Goal: Check status: Check status

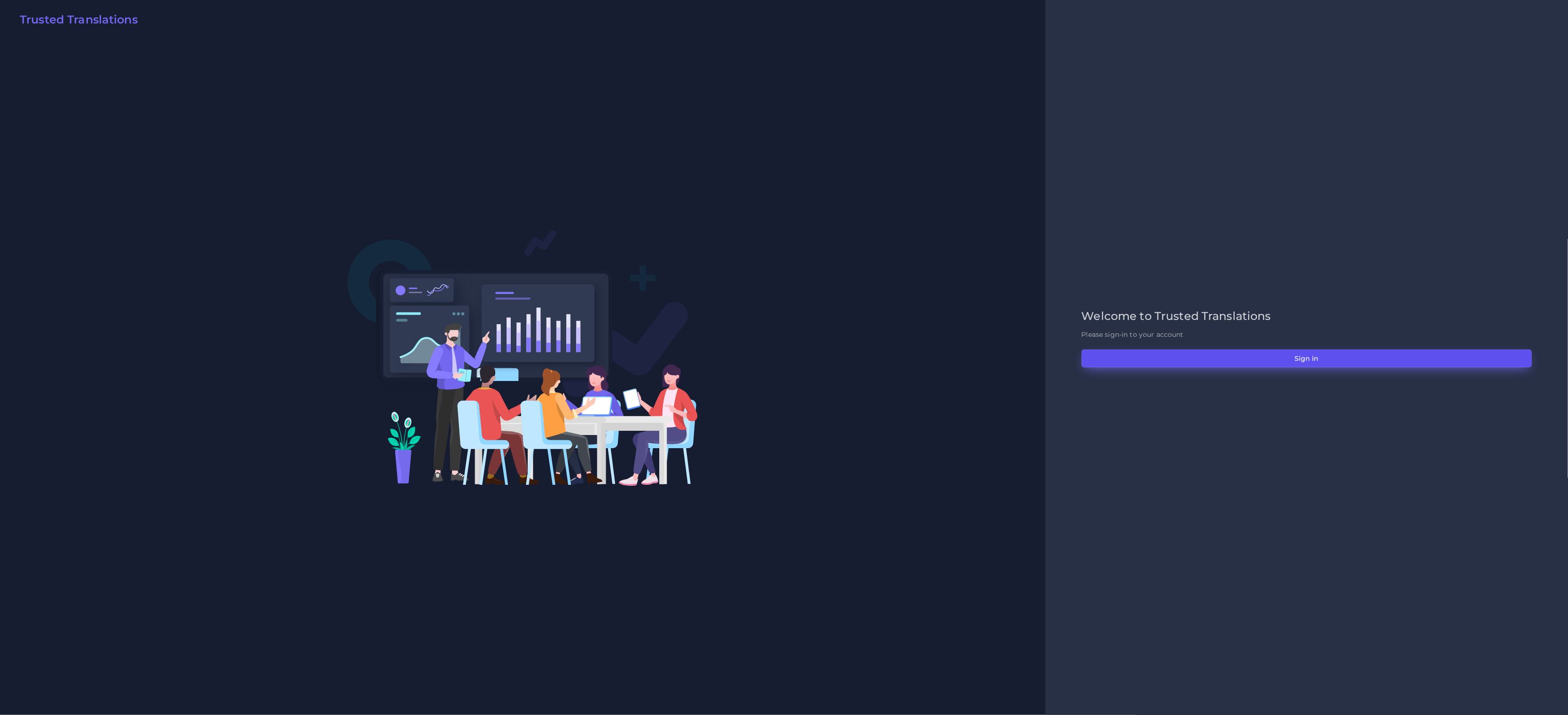
click at [1208, 361] on button "Sign in" at bounding box center [1306, 358] width 450 height 18
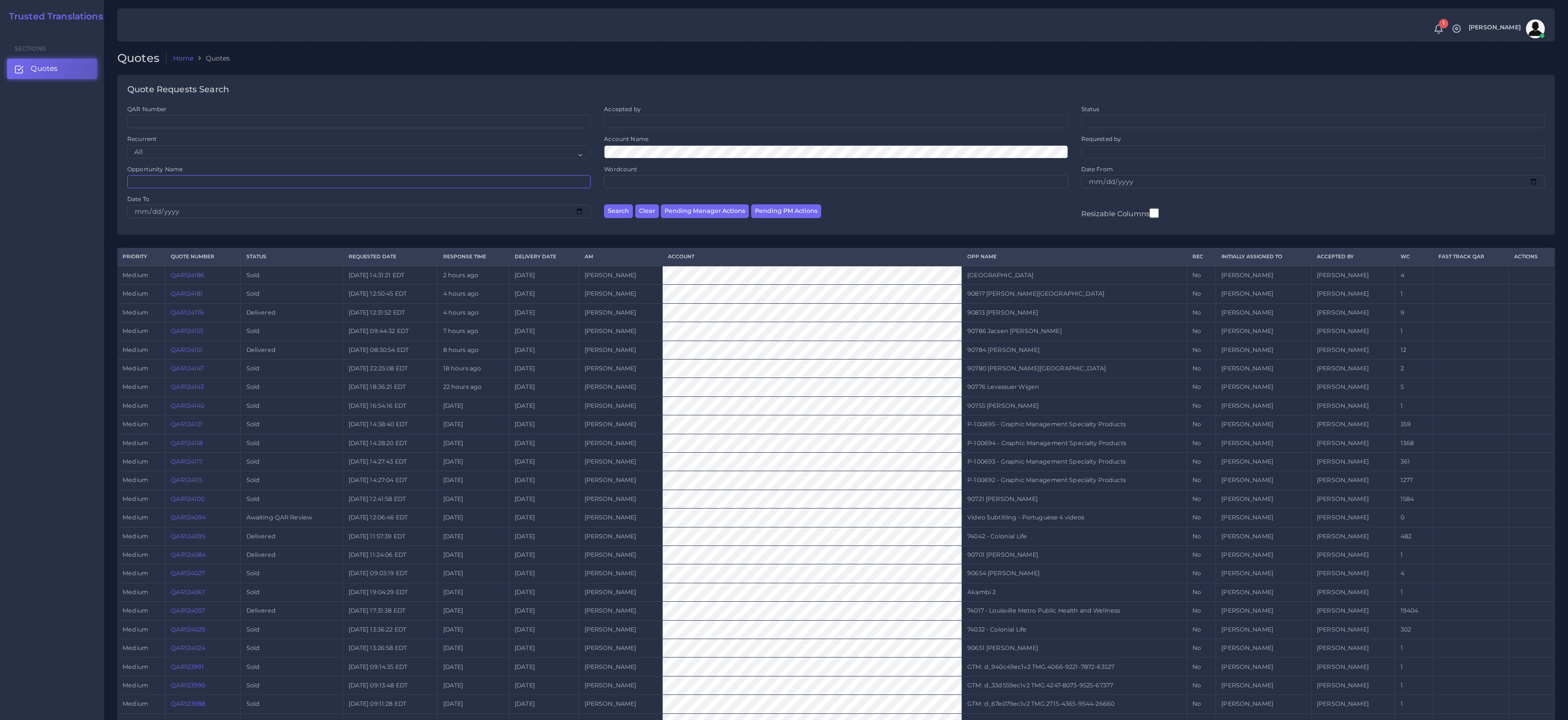
click at [176, 182] on input "Opportunity Name" at bounding box center [359, 182] width 464 height 13
paste input "10"
type input "10"
paste input "QAR124100"
type input "QAR124100"
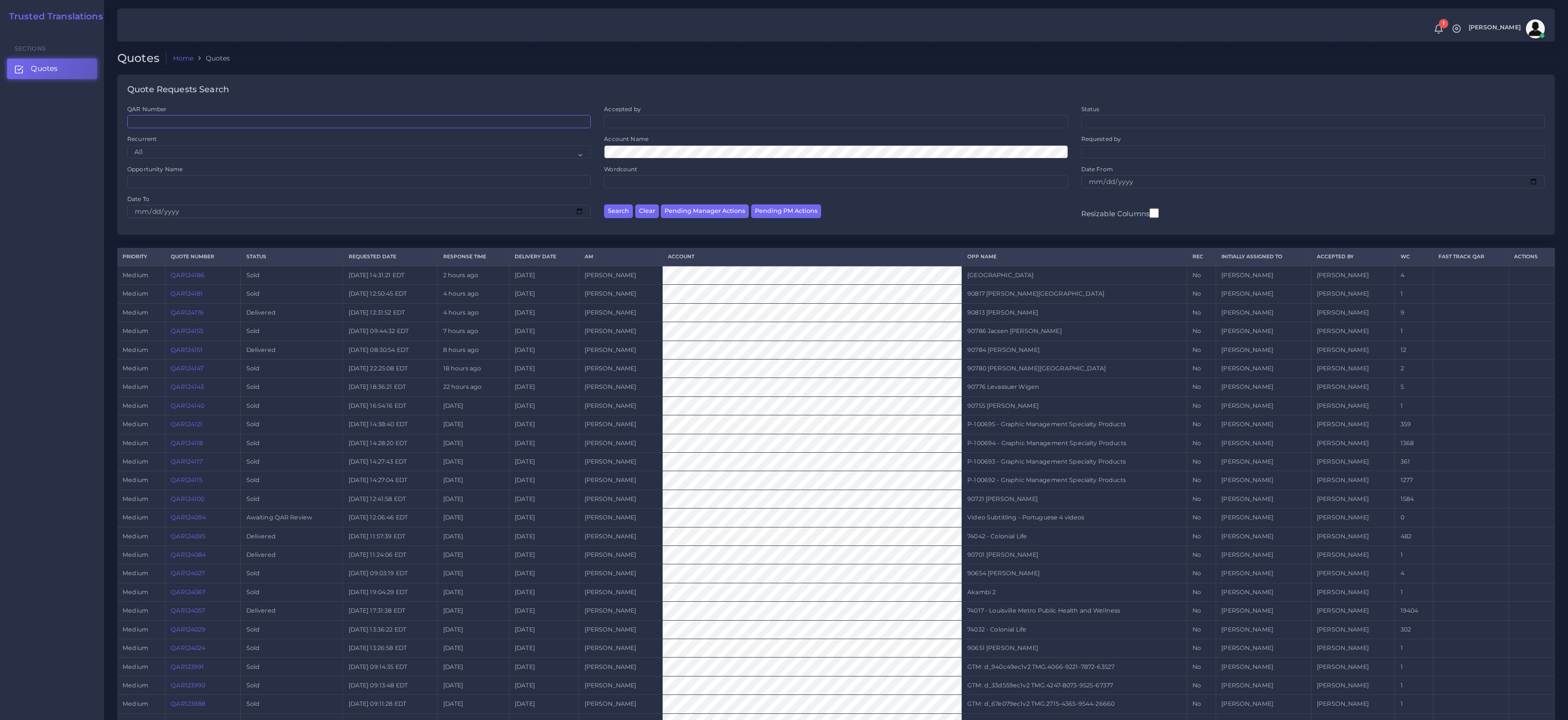
click at [191, 126] on input "QAR Number" at bounding box center [359, 122] width 464 height 13
paste input "QAR124100"
type input "QAR124100"
click at [604, 204] on button "Search" at bounding box center [618, 211] width 29 height 13
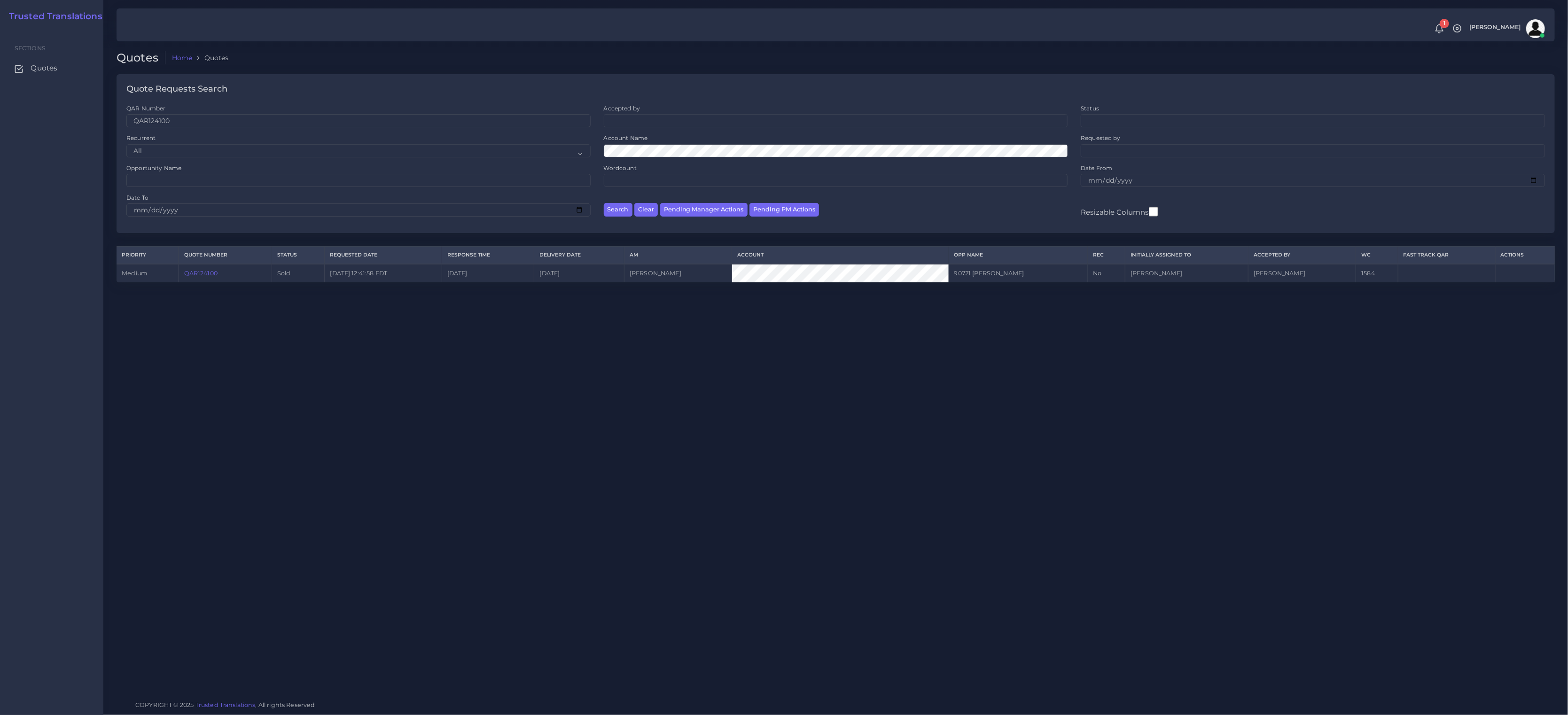
click at [210, 274] on link "QAR124100" at bounding box center [201, 273] width 33 height 7
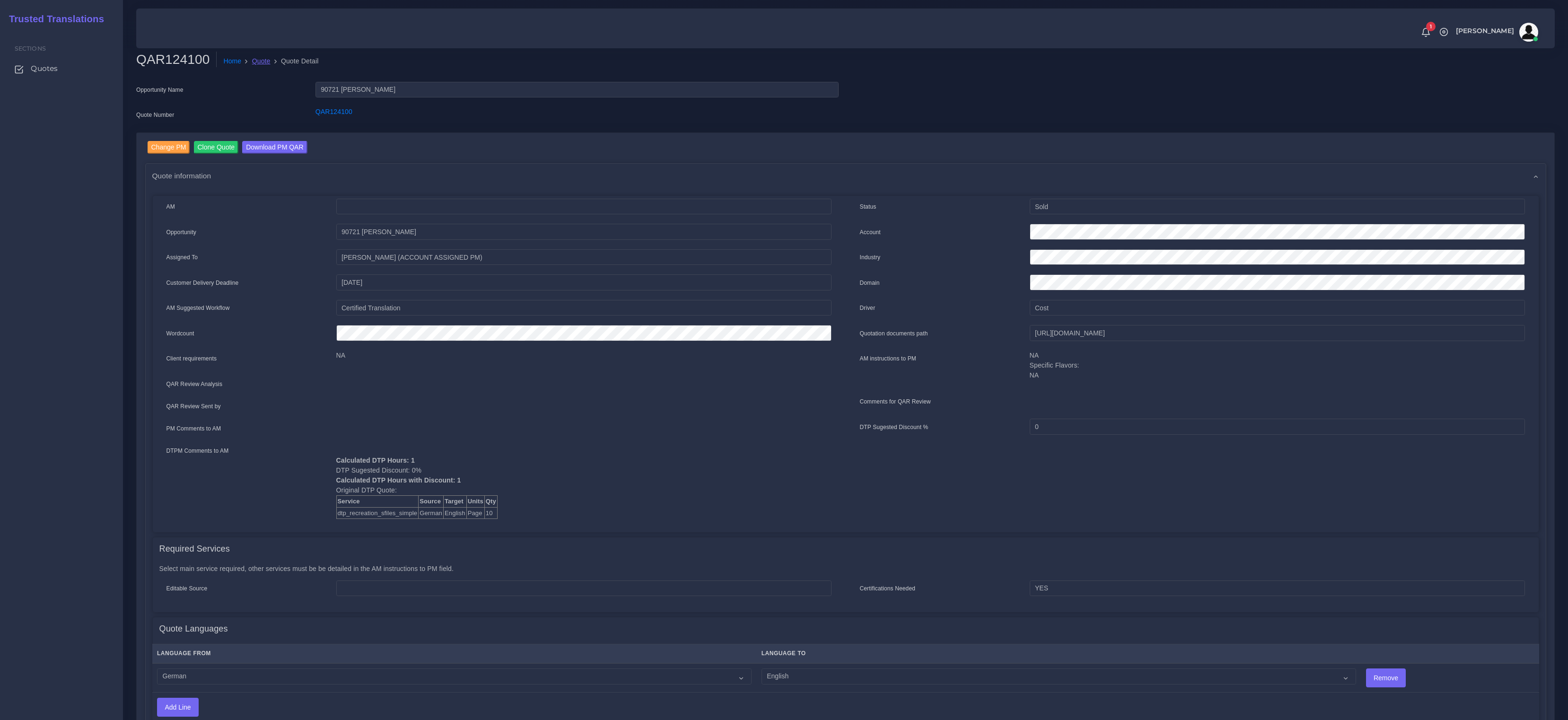
click at [253, 59] on link "Quote" at bounding box center [261, 61] width 18 height 10
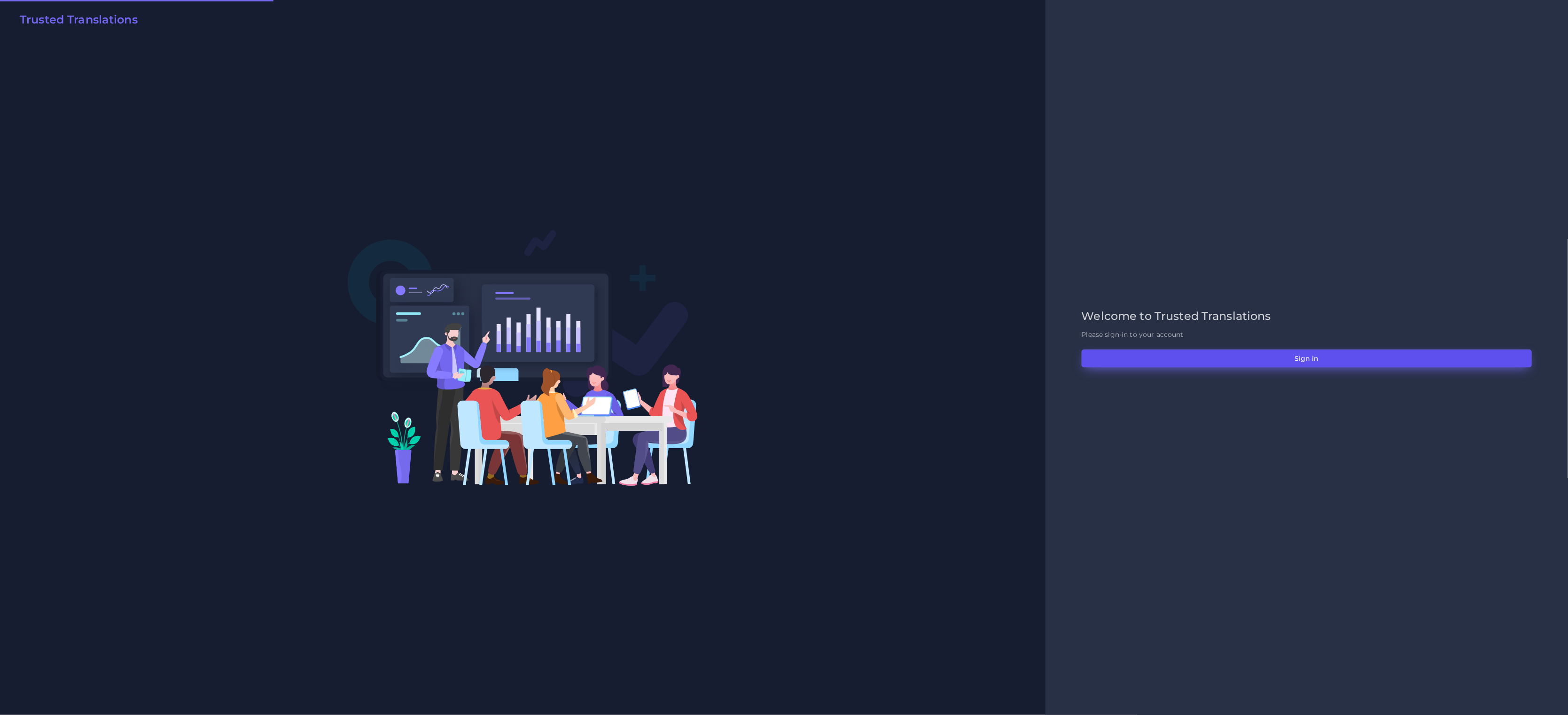
click at [1337, 350] on button "Sign in" at bounding box center [1306, 358] width 450 height 18
click at [1249, 357] on button "Sign in" at bounding box center [1306, 358] width 450 height 18
